Goal: Find contact information: Find contact information

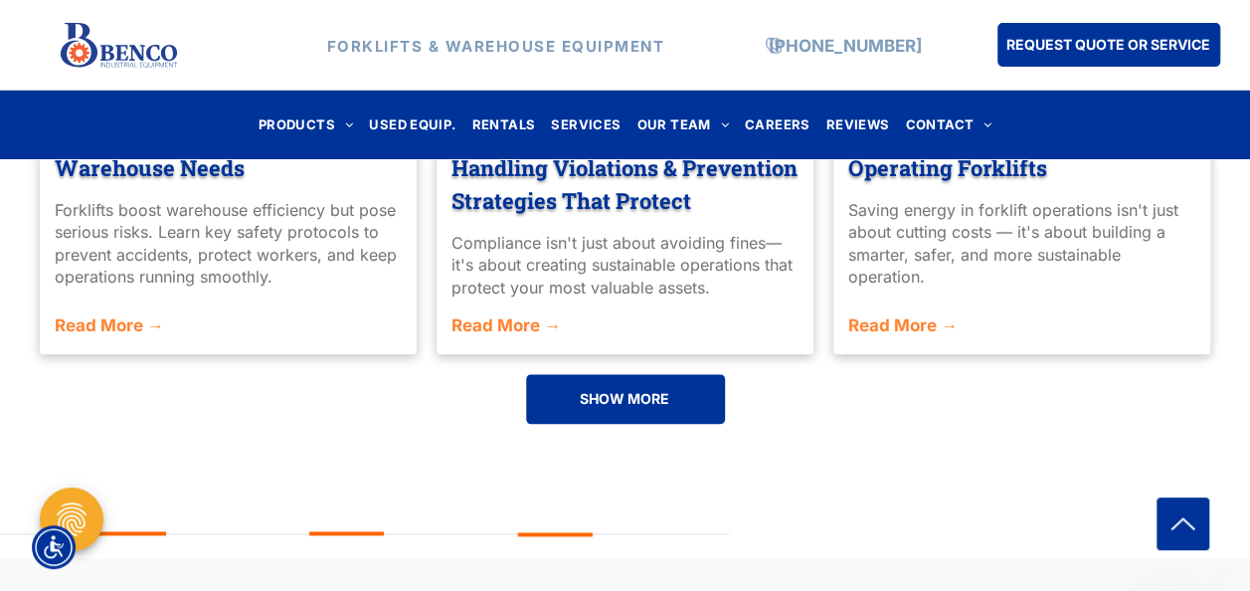
scroll to position [4515, 0]
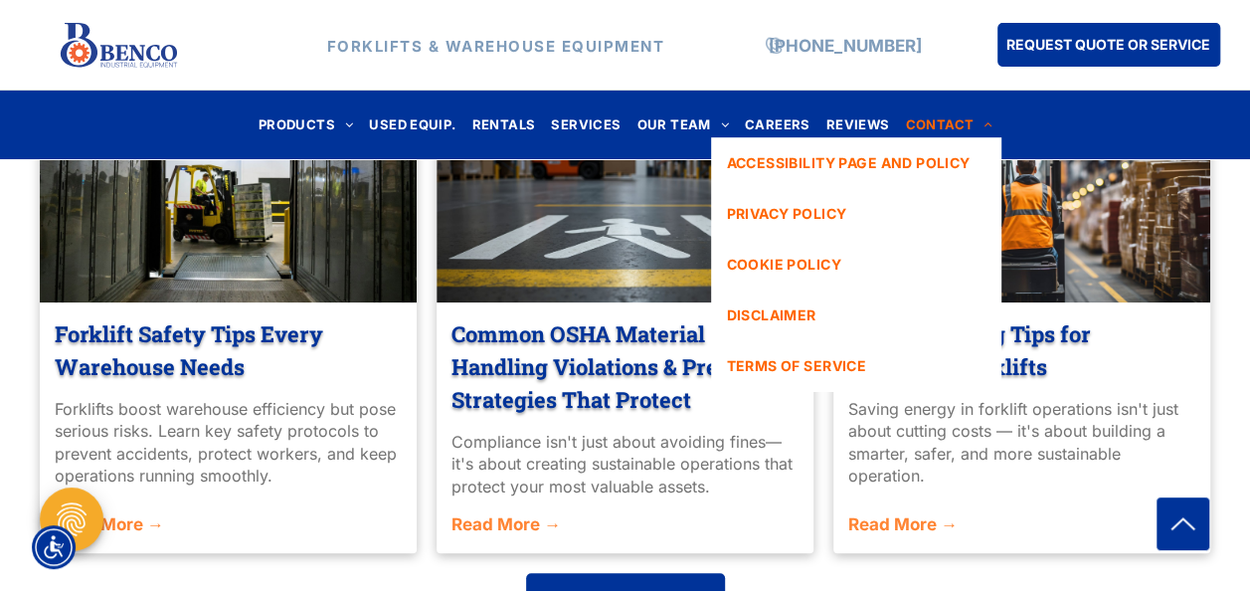
click at [943, 111] on span "CONTACT" at bounding box center [948, 124] width 87 height 27
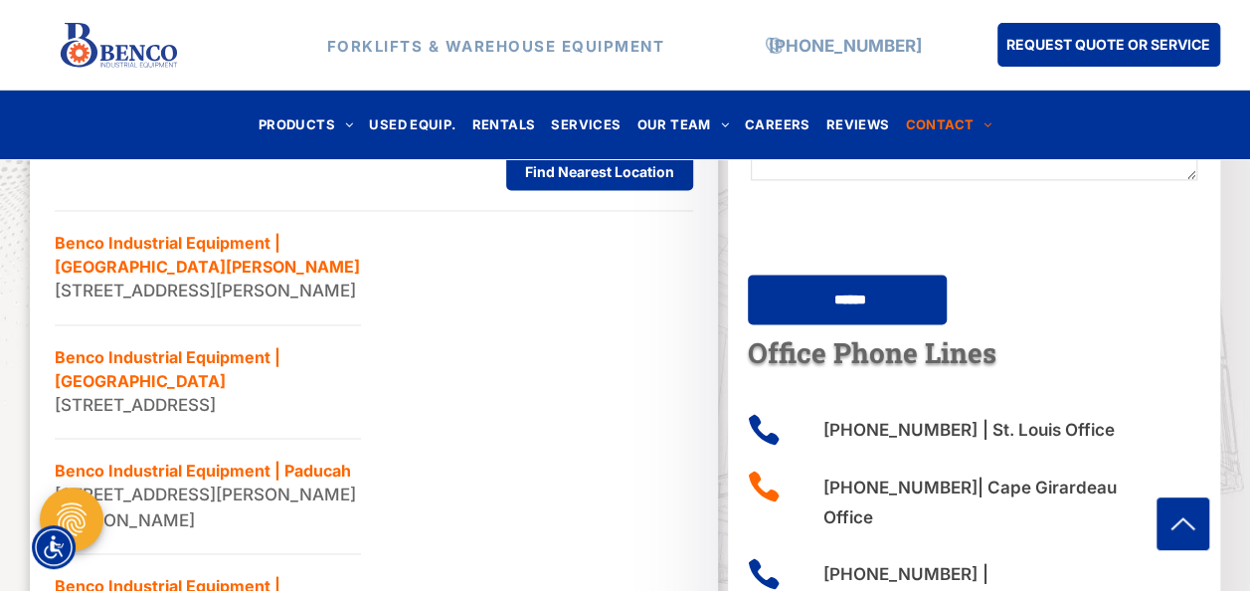
scroll to position [1293, 0]
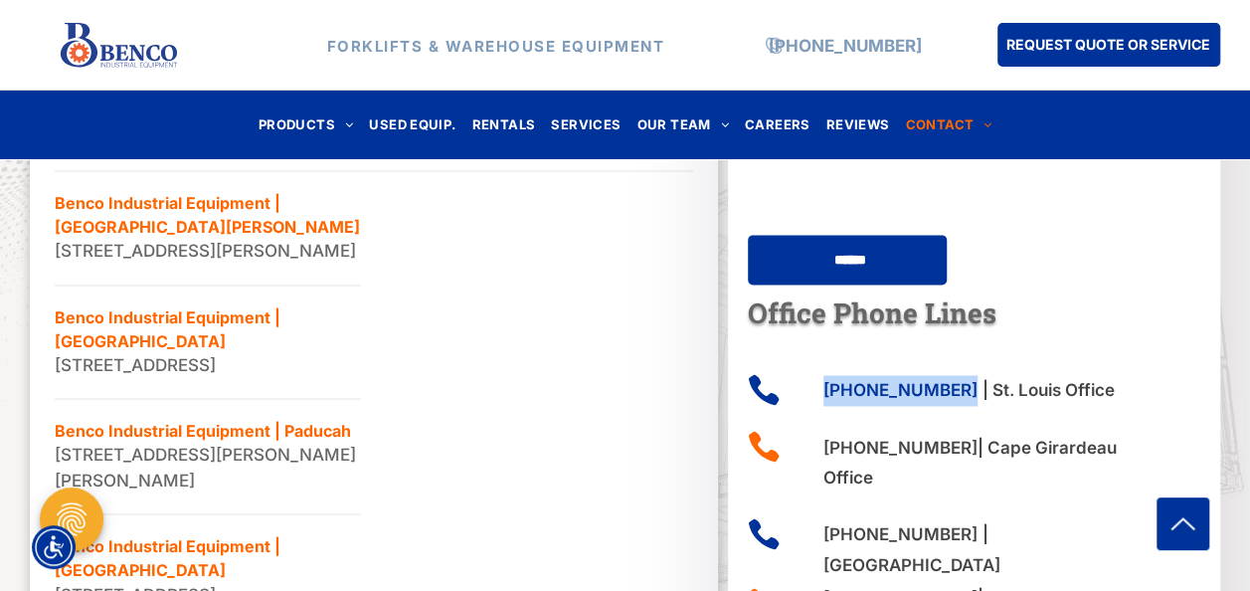
drag, startPoint x: 810, startPoint y: 386, endPoint x: 949, endPoint y: 388, distance: 138.2
click at [949, 388] on div "[PHONE_NUMBER] | St. Louis Office" at bounding box center [954, 394] width 413 height 57
copy link "[PHONE_NUMBER]"
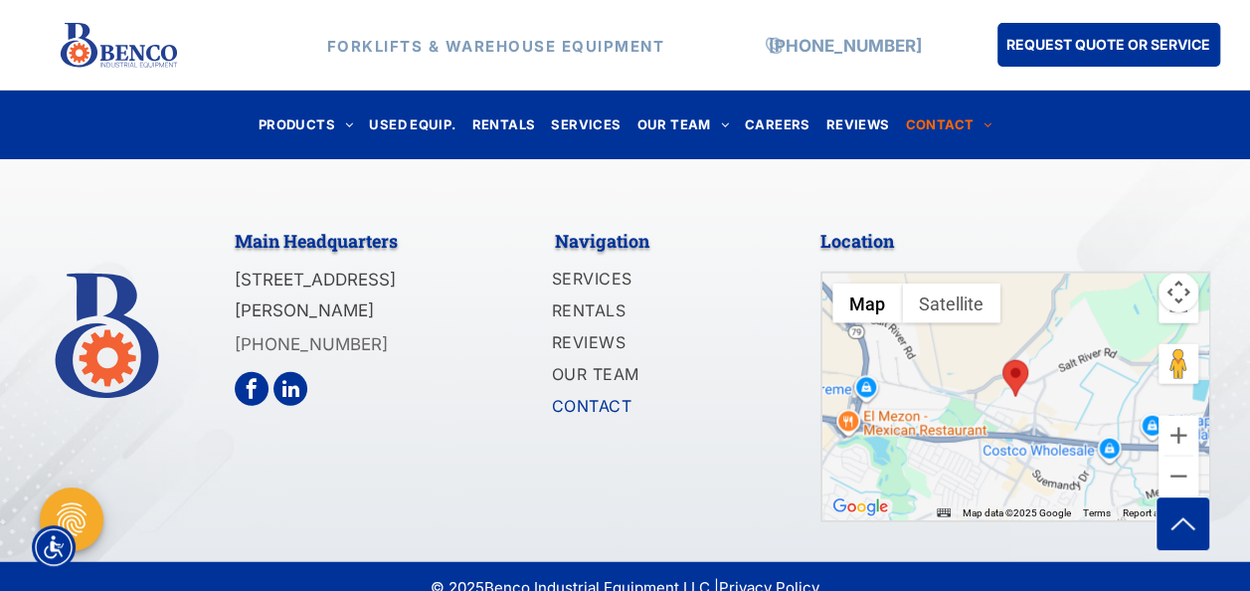
scroll to position [2148, 0]
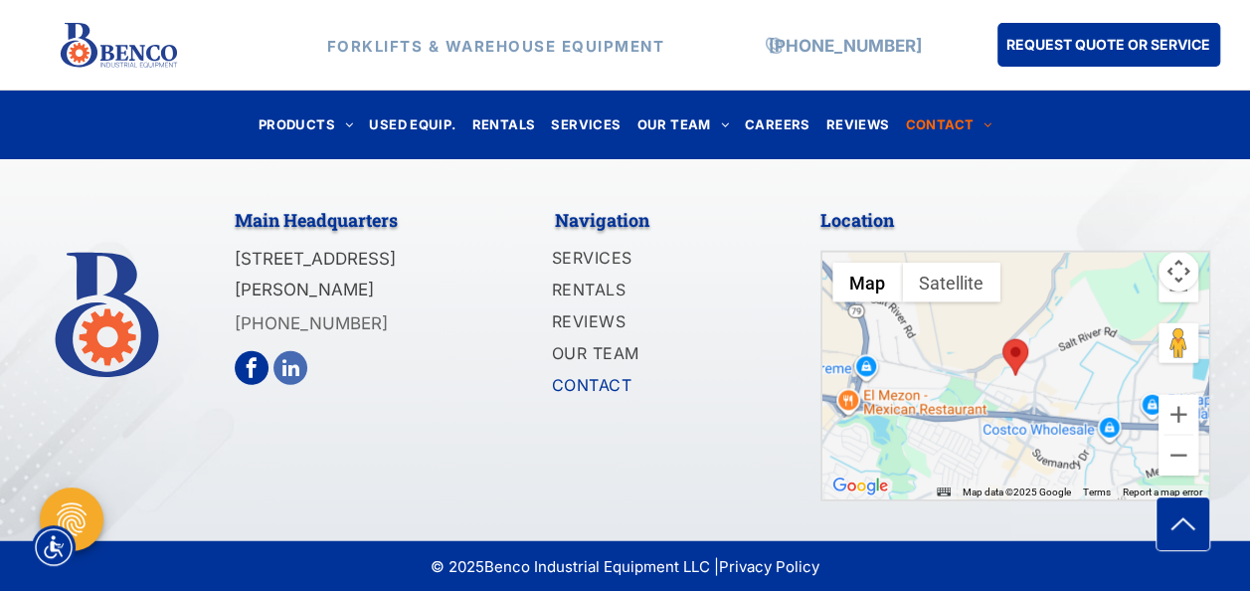
click at [290, 364] on span "linkedin" at bounding box center [290, 368] width 34 height 34
